Goal: Find specific fact: Find specific fact

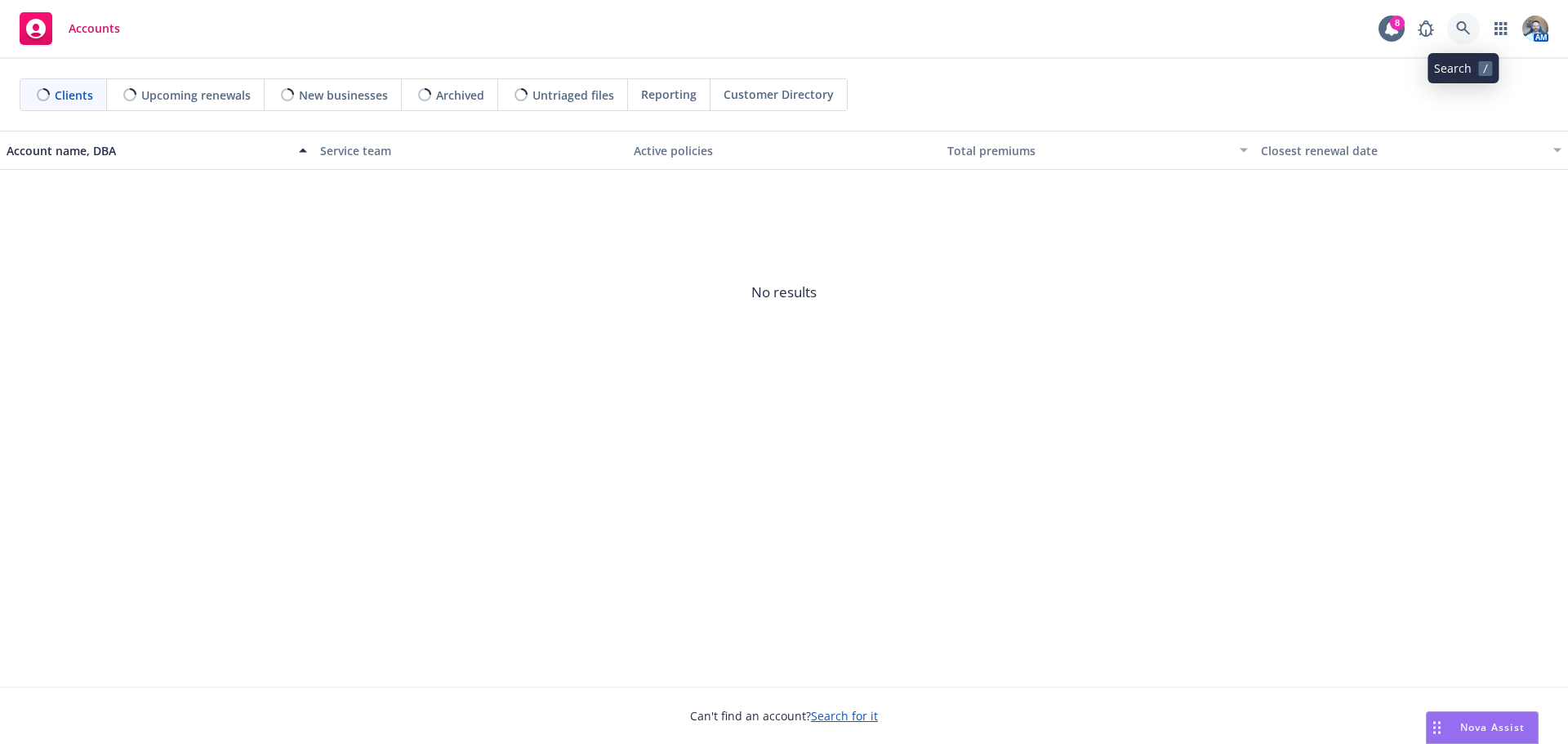
click at [1459, 36] on link at bounding box center [1464, 28] width 33 height 33
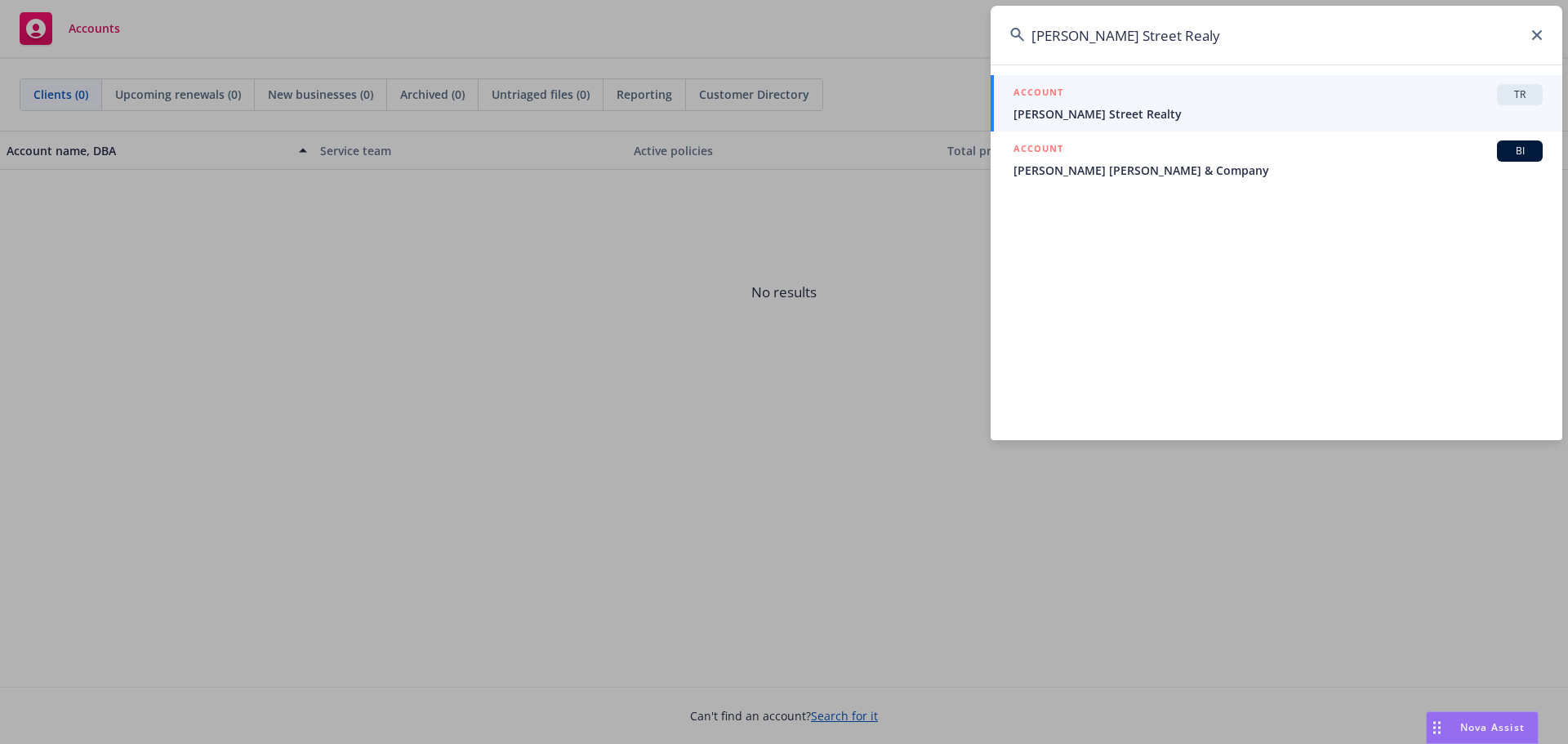
type input "[PERSON_NAME] Street Realy"
click at [1433, 104] on div "ACCOUNT TR" at bounding box center [1278, 95] width 529 height 22
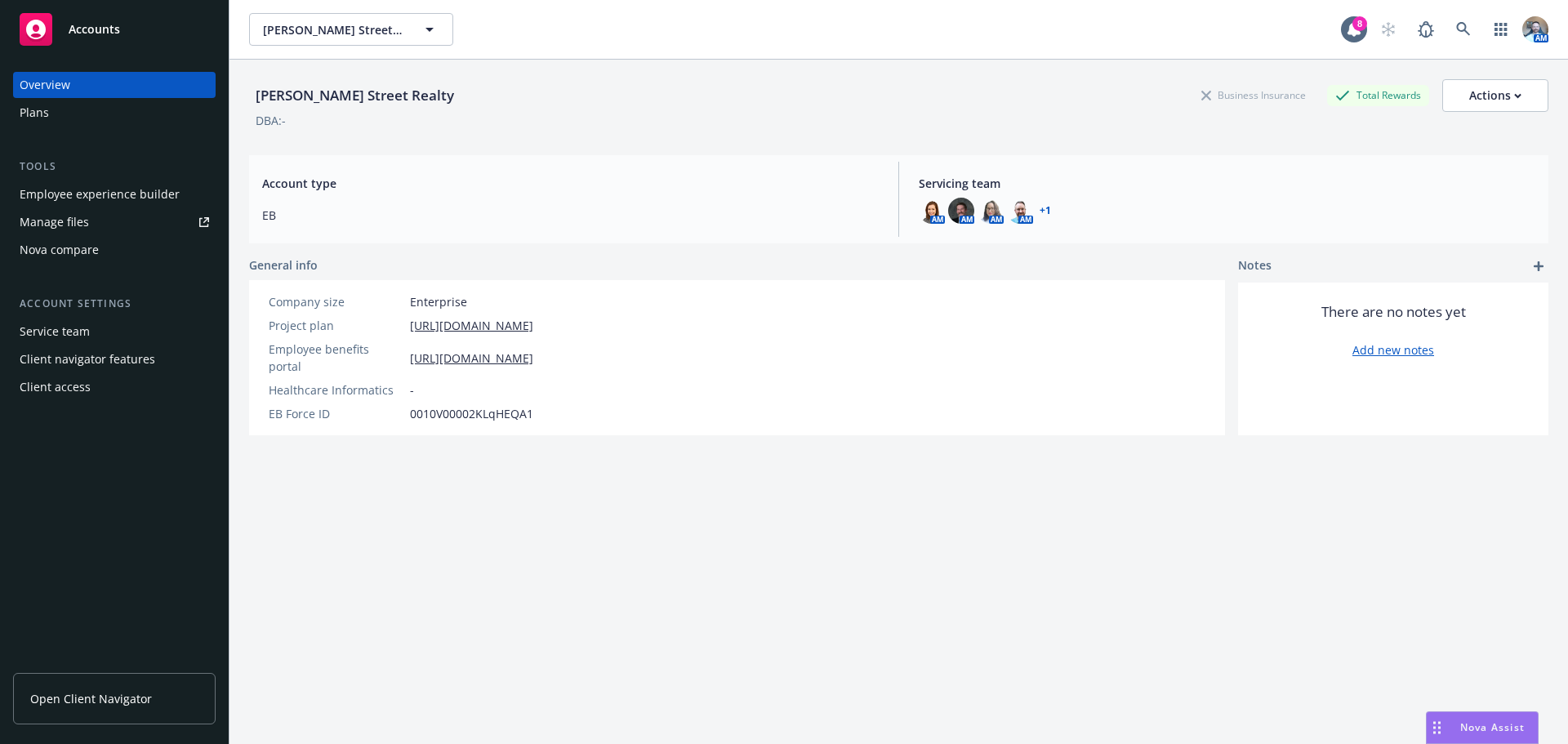
click at [42, 122] on div "Plans" at bounding box center [34, 113] width 29 height 26
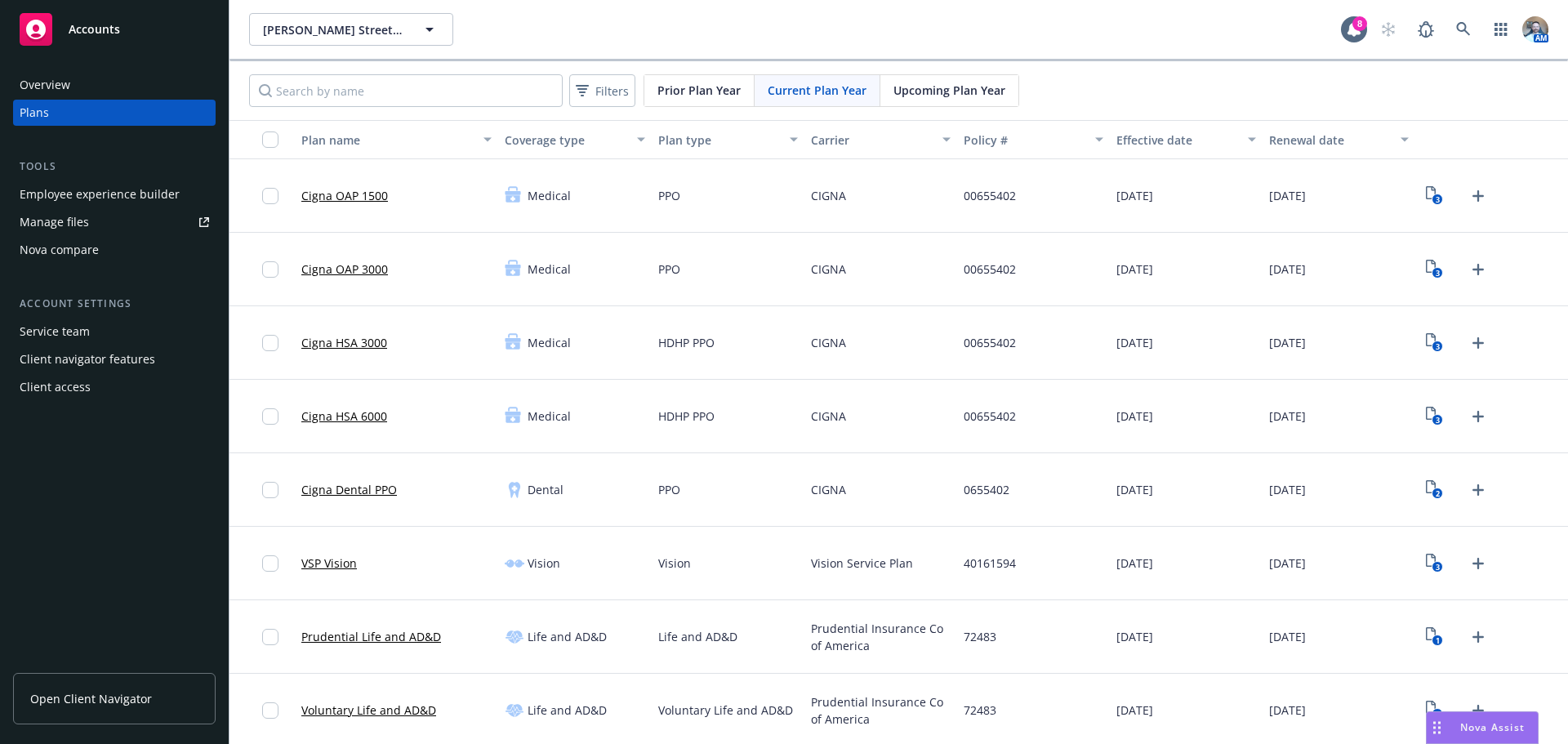
click at [1001, 568] on span "40161594" at bounding box center [990, 563] width 53 height 17
copy span "40161594"
